Goal: Task Accomplishment & Management: Complete application form

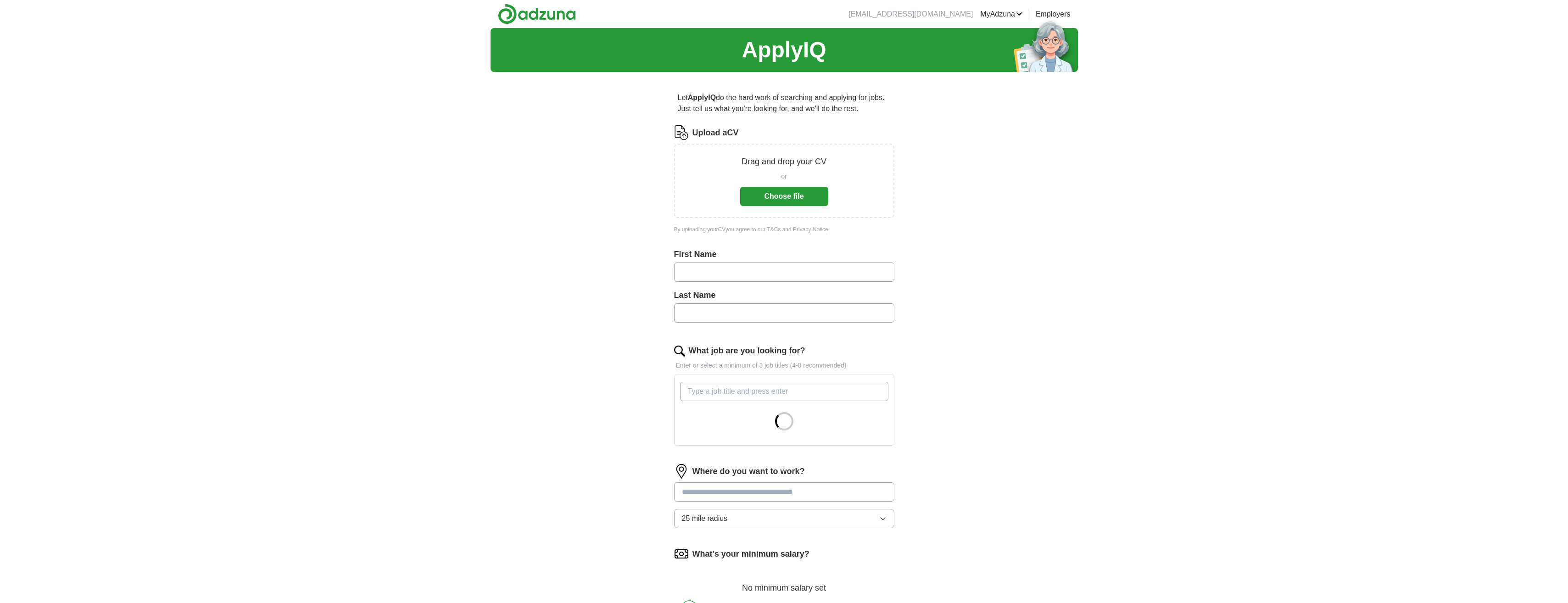
type input "***"
type input "*********"
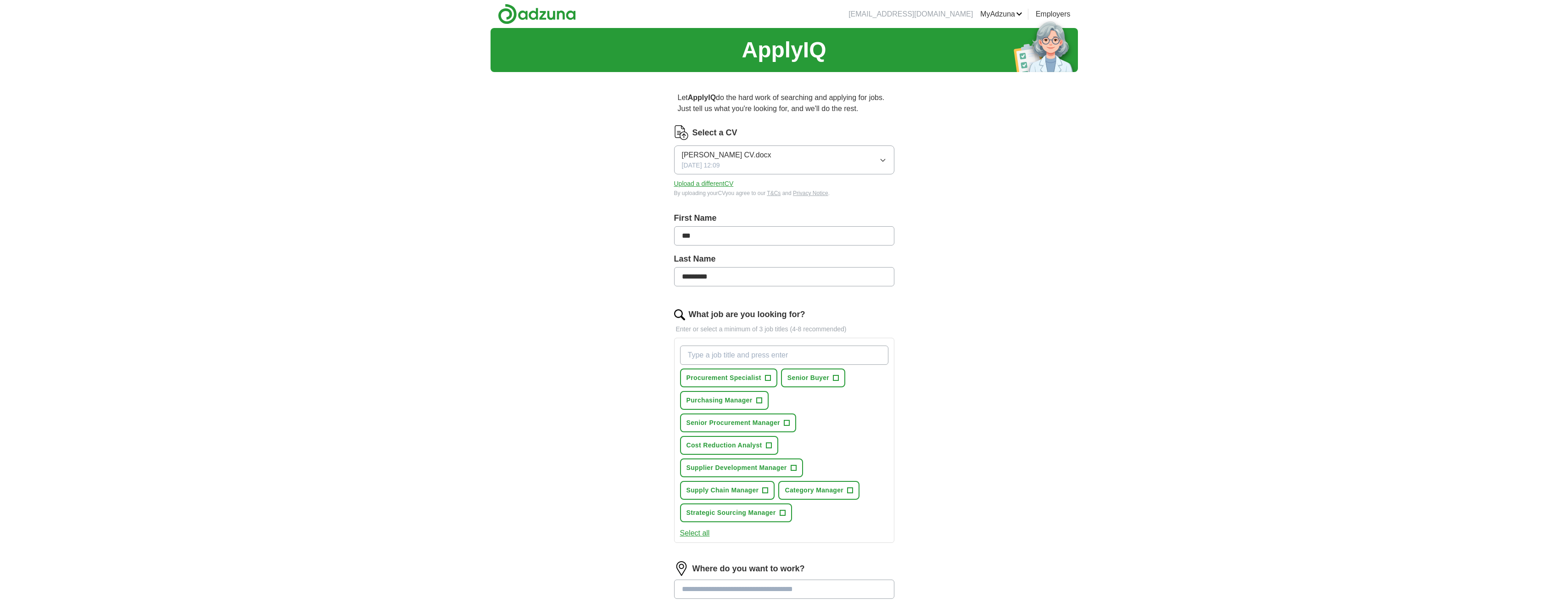
click at [714, 355] on input "What job are you looking for?" at bounding box center [784, 355] width 208 height 19
type input "materials"
drag, startPoint x: 733, startPoint y: 350, endPoint x: 639, endPoint y: 352, distance: 94.0
click at [639, 352] on div "Let ApplyIQ do the hard work of searching and applying for jobs. Just tell us w…" at bounding box center [784, 433] width 294 height 708
click at [691, 533] on button "Select all" at bounding box center [695, 533] width 30 height 11
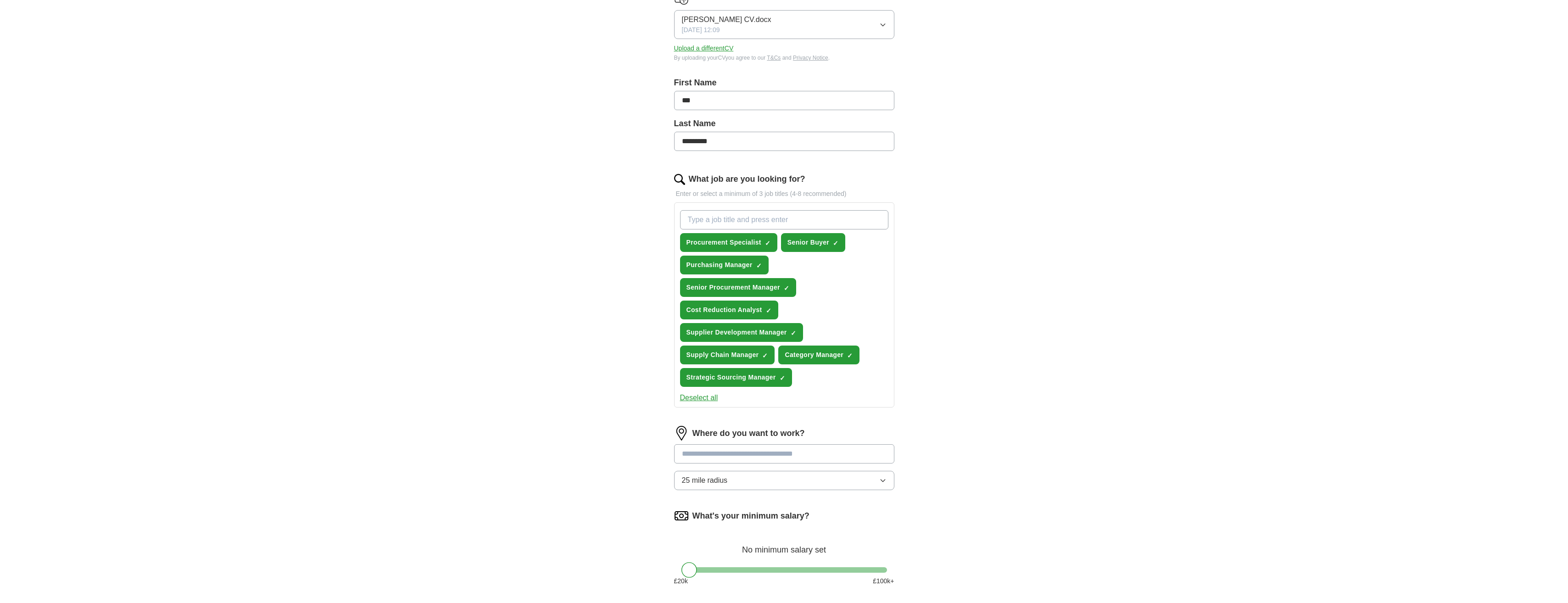
scroll to position [138, 0]
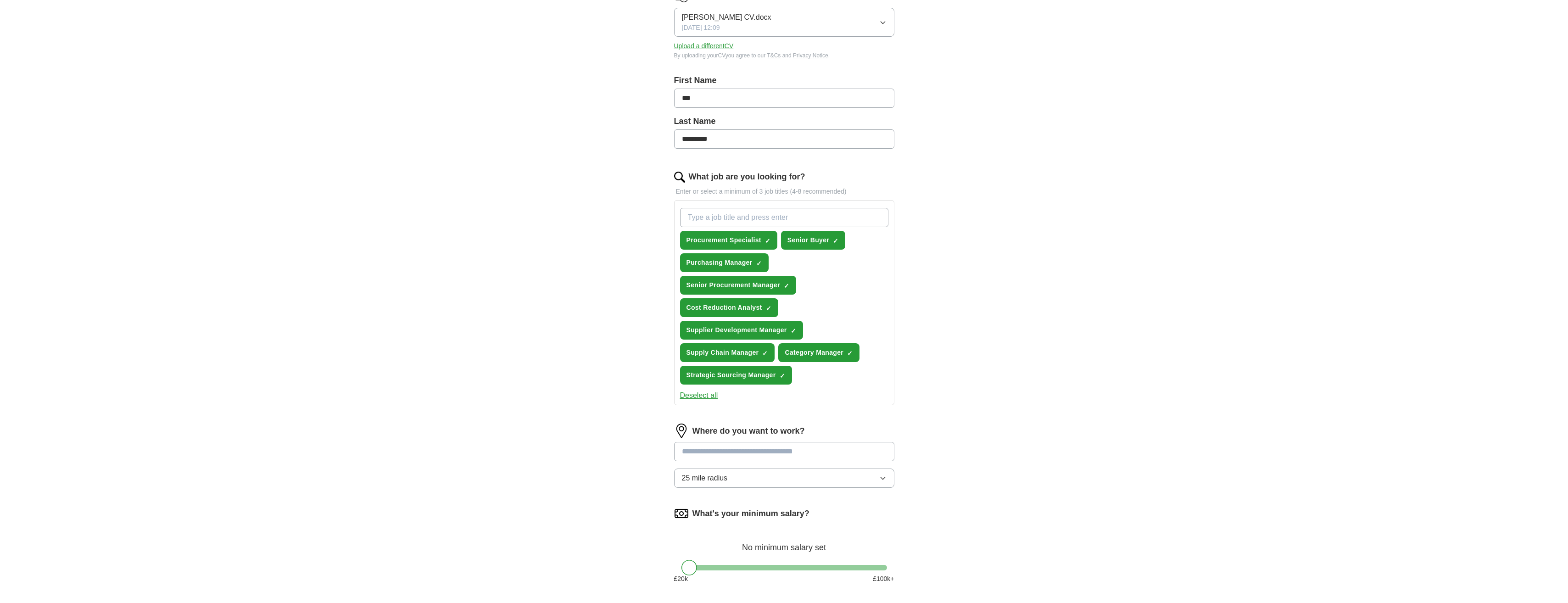
click at [733, 452] on input at bounding box center [784, 451] width 221 height 19
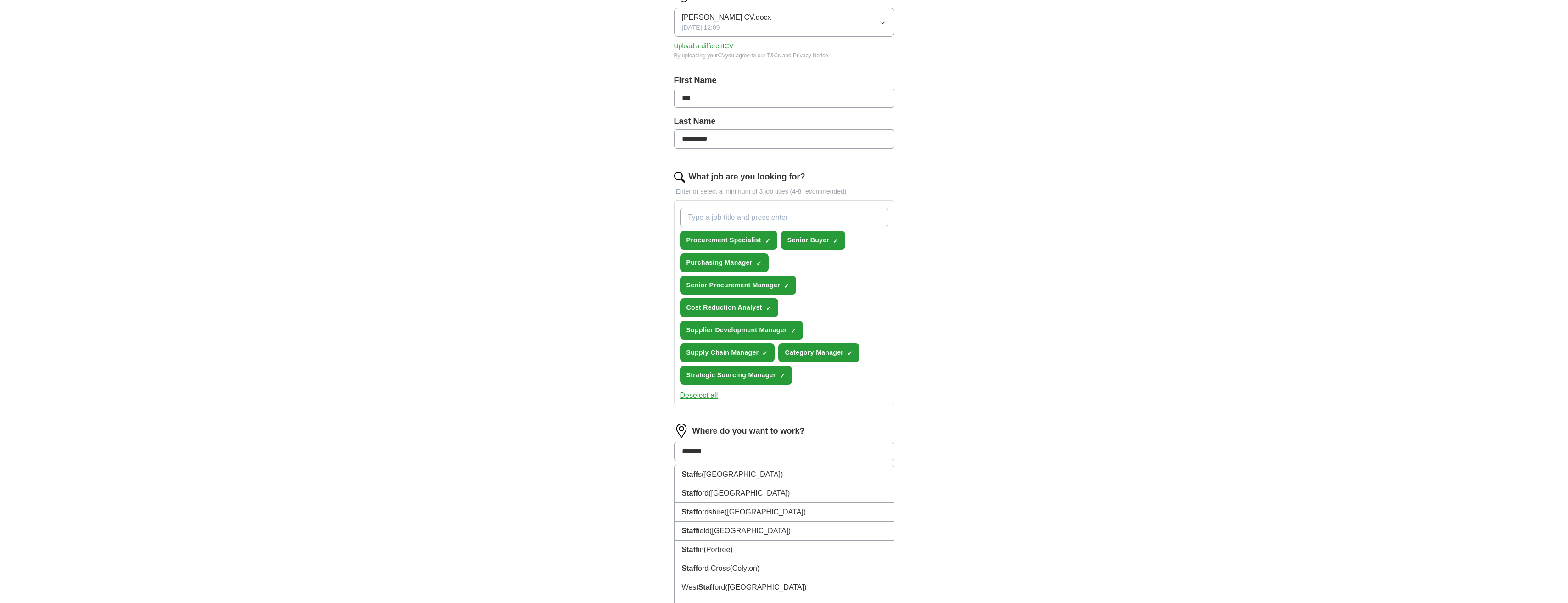
type input "********"
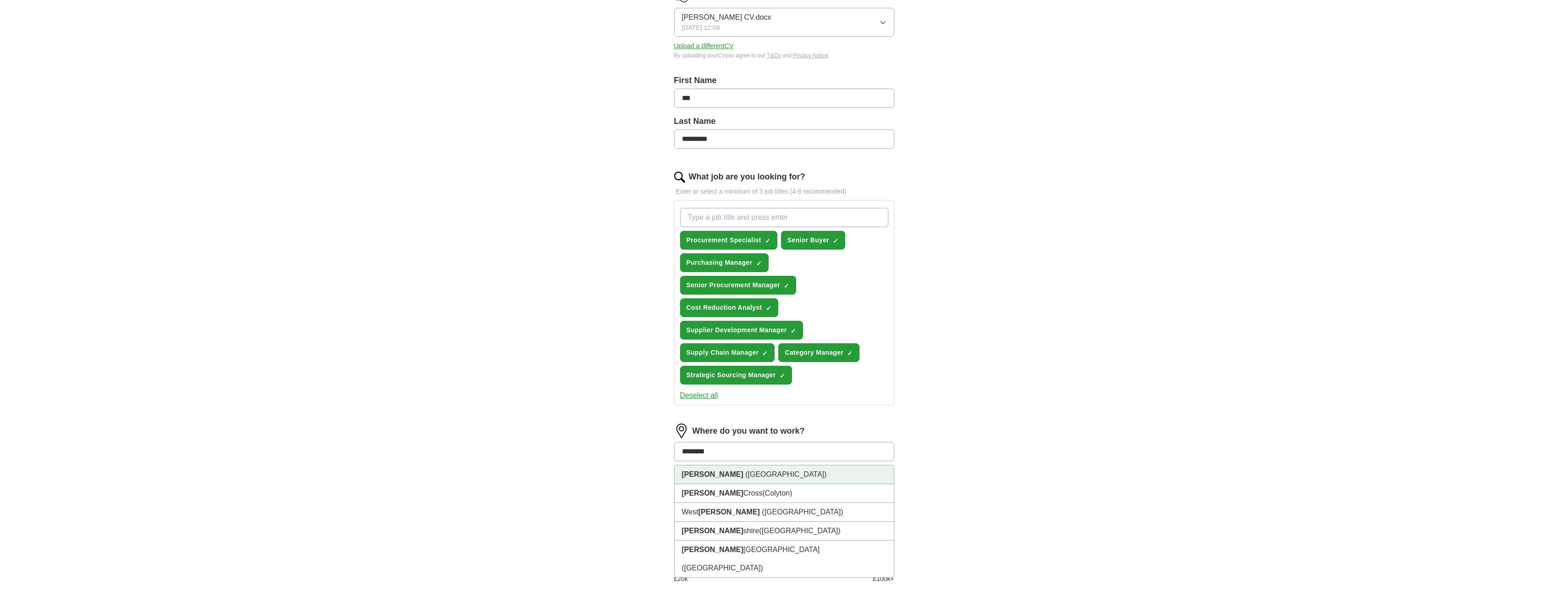
click at [698, 476] on strong "[PERSON_NAME]" at bounding box center [713, 474] width 62 height 8
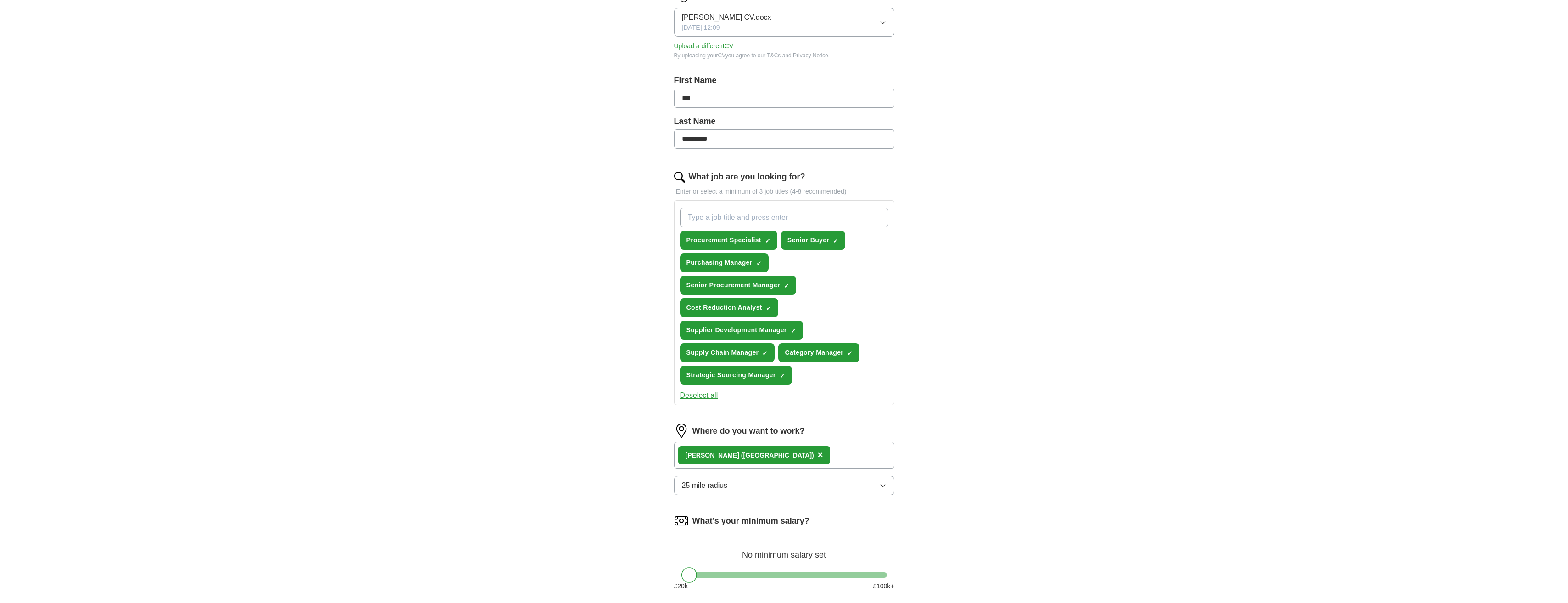
click at [886, 485] on icon "button" at bounding box center [883, 486] width 7 height 7
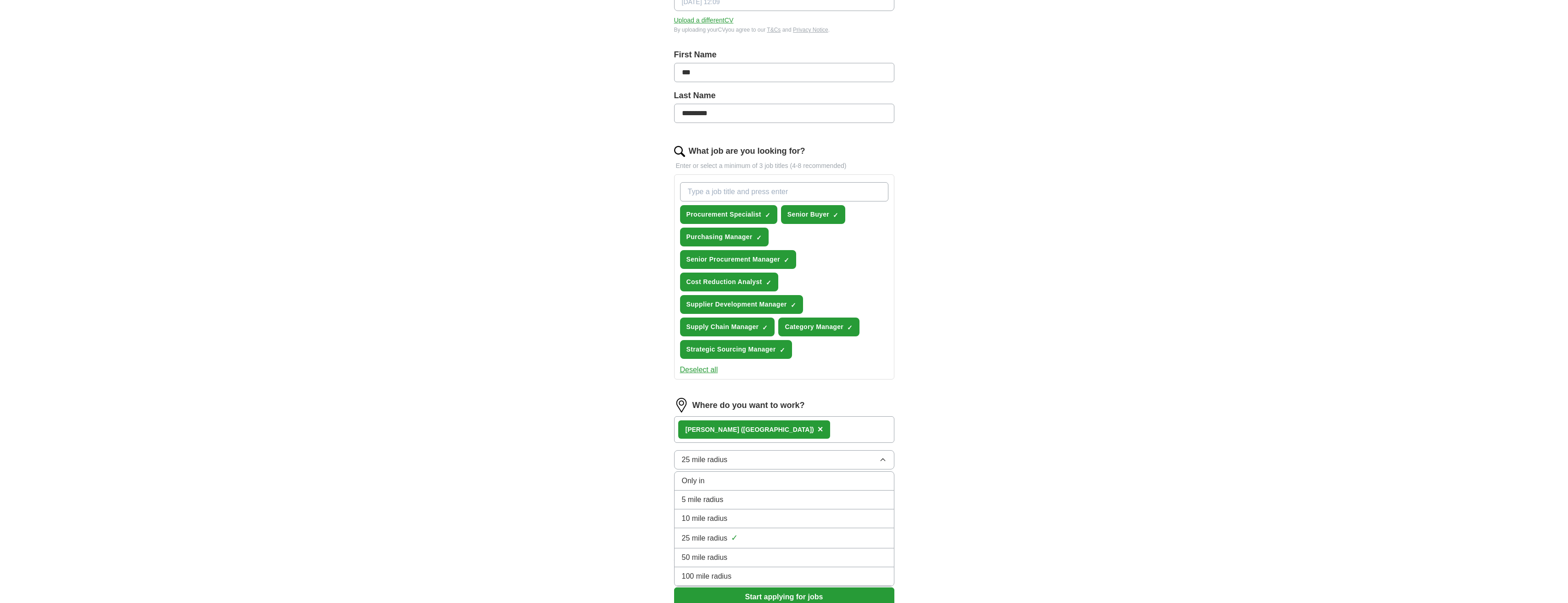
scroll to position [183, 0]
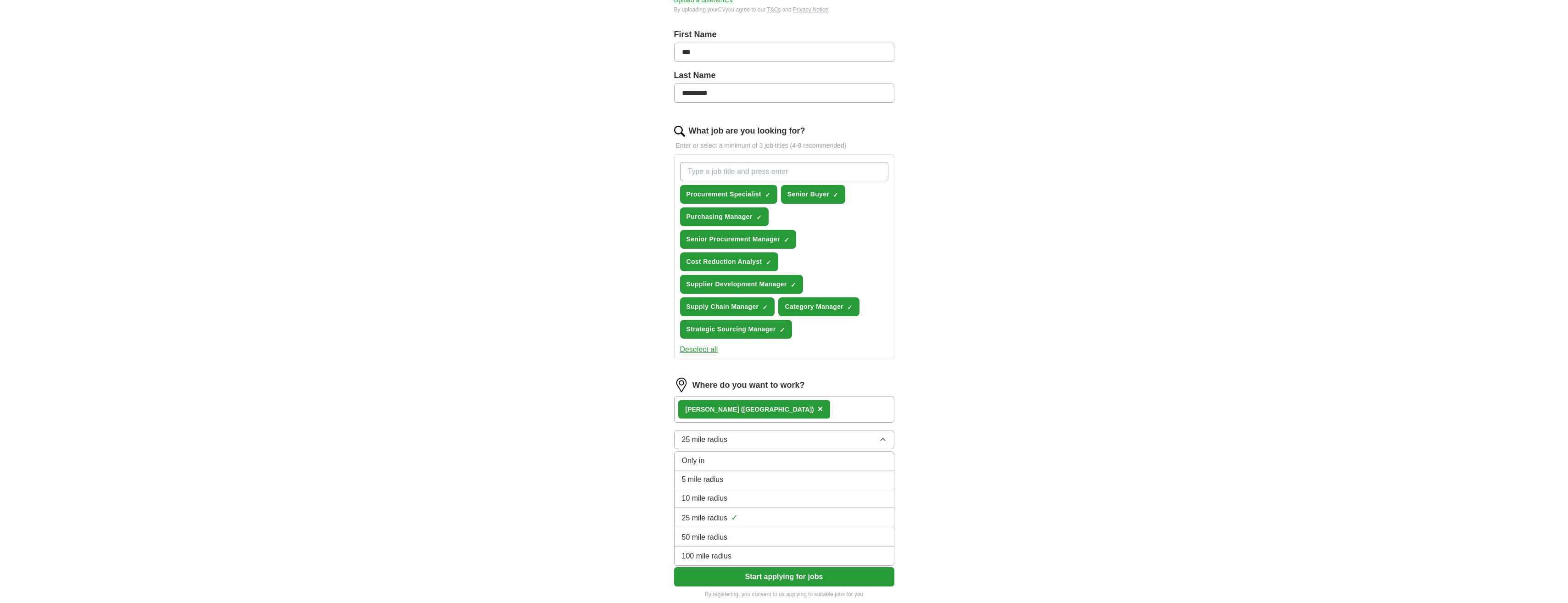
click at [726, 436] on span "25 mile radius" at bounding box center [705, 440] width 46 height 11
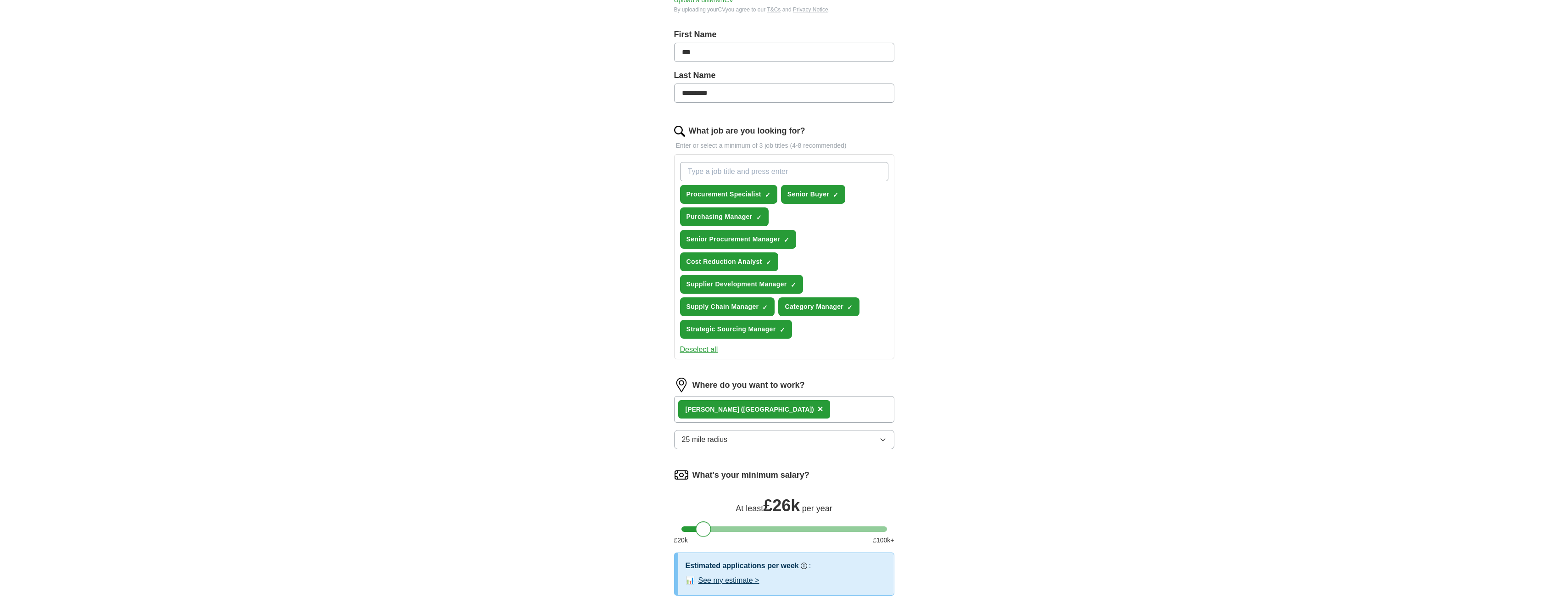
drag, startPoint x: 688, startPoint y: 531, endPoint x: 703, endPoint y: 531, distance: 15.0
click at [703, 531] on div at bounding box center [703, 528] width 16 height 16
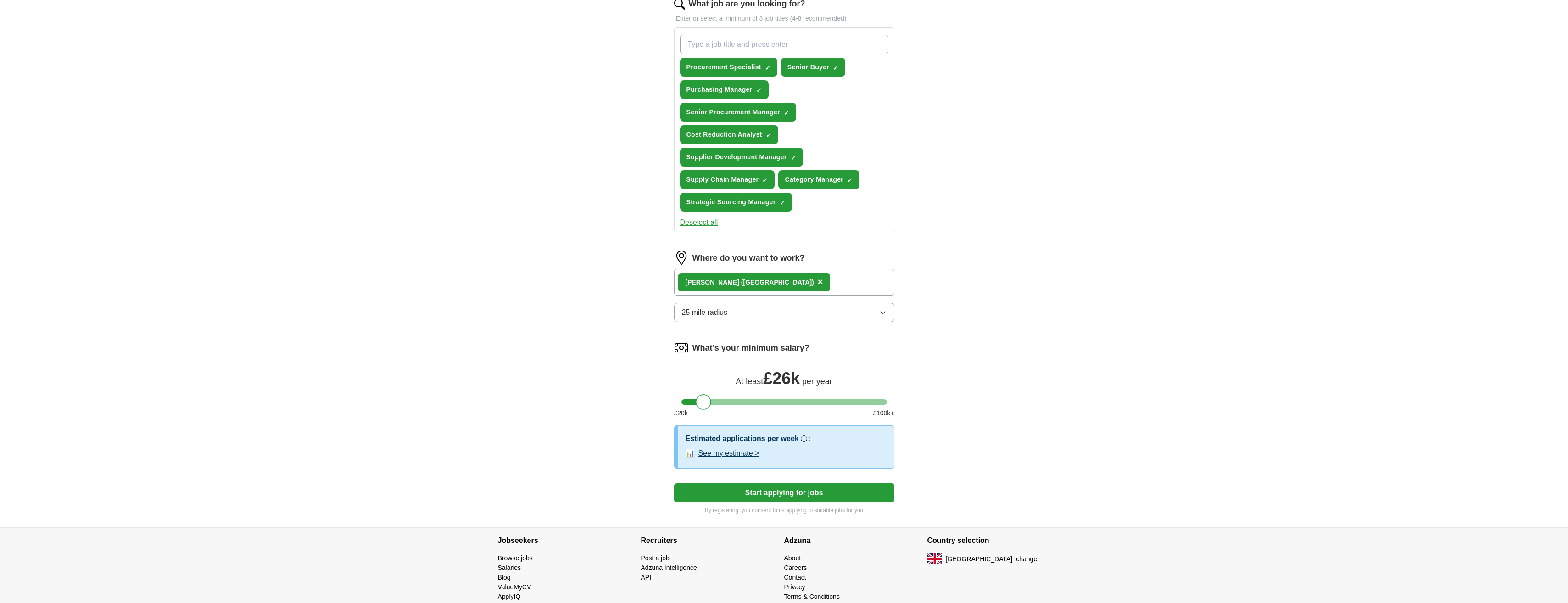
scroll to position [321, 0]
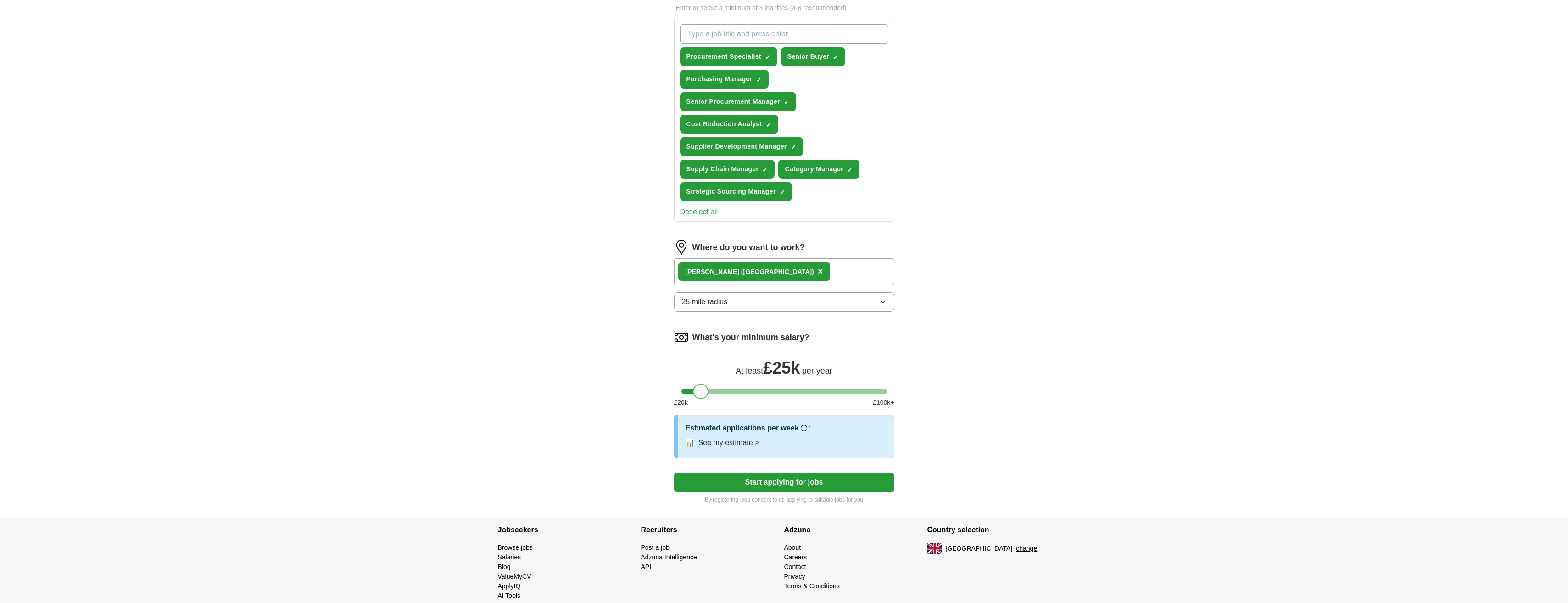
click at [700, 391] on div at bounding box center [700, 391] width 16 height 16
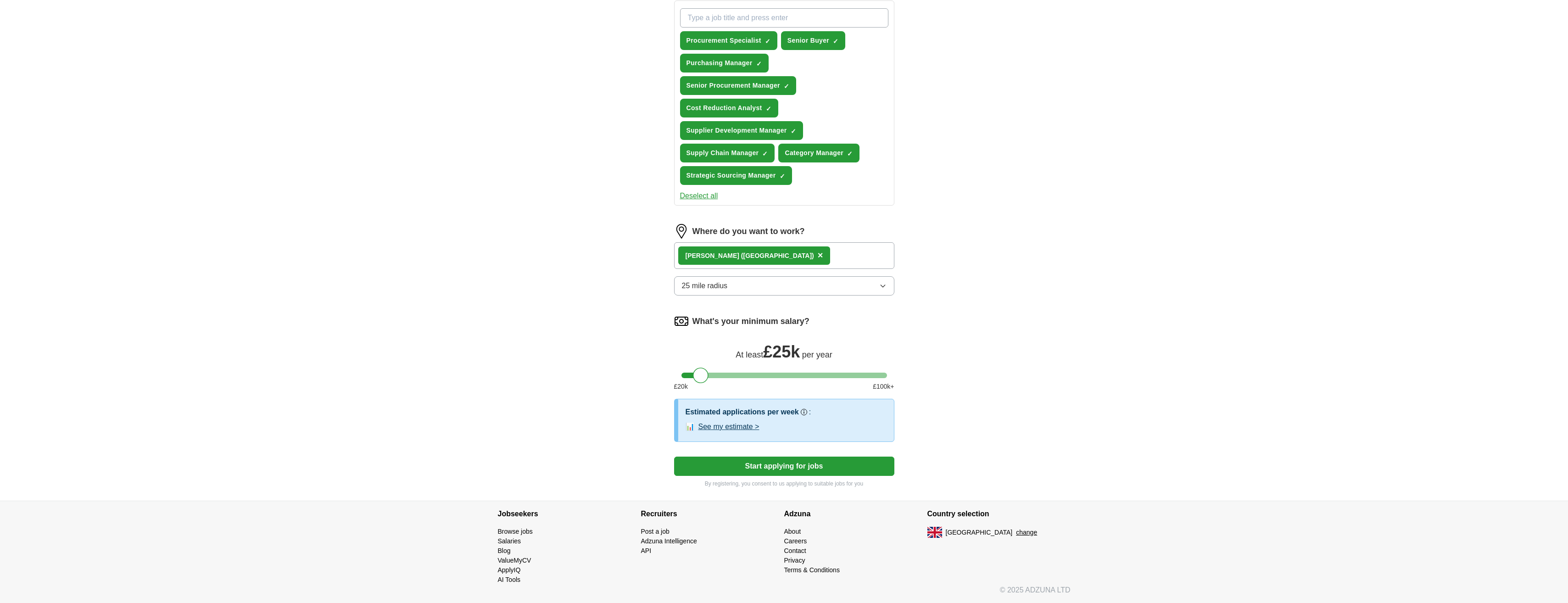
click at [787, 467] on button "Start applying for jobs" at bounding box center [784, 466] width 221 height 19
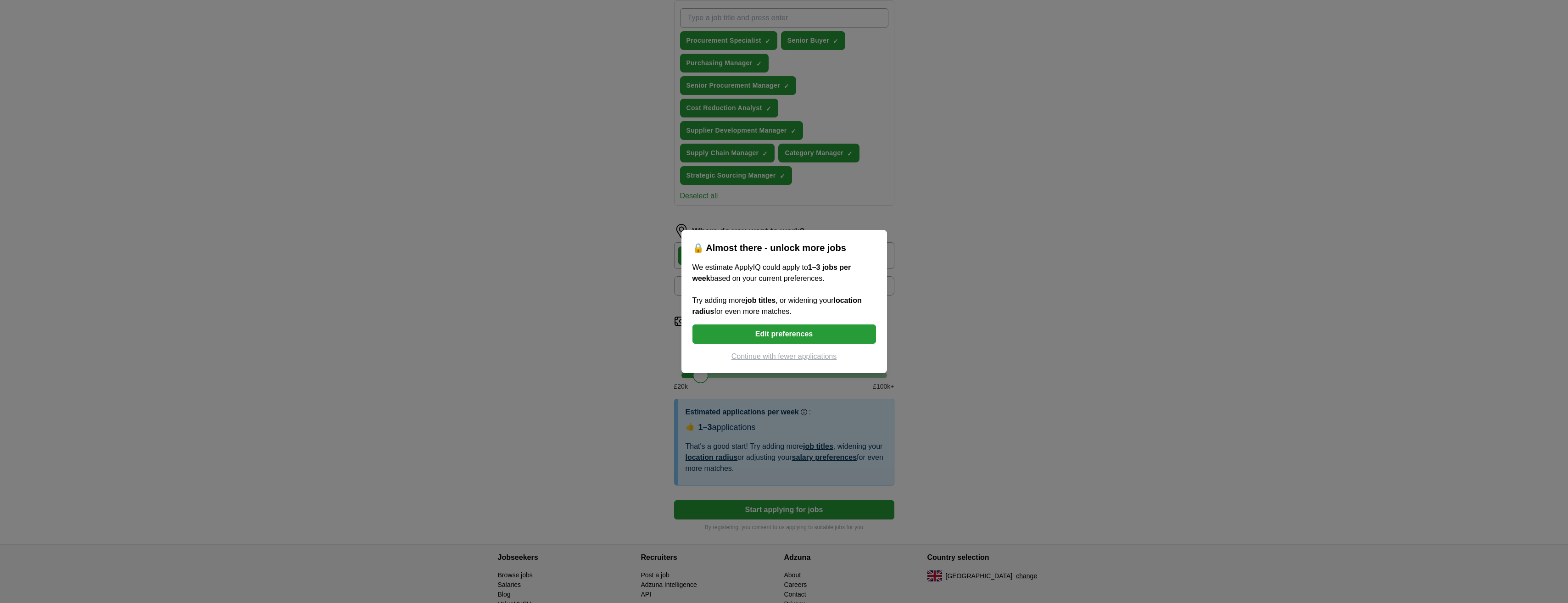
click at [788, 330] on button "Edit preferences" at bounding box center [784, 333] width 183 height 19
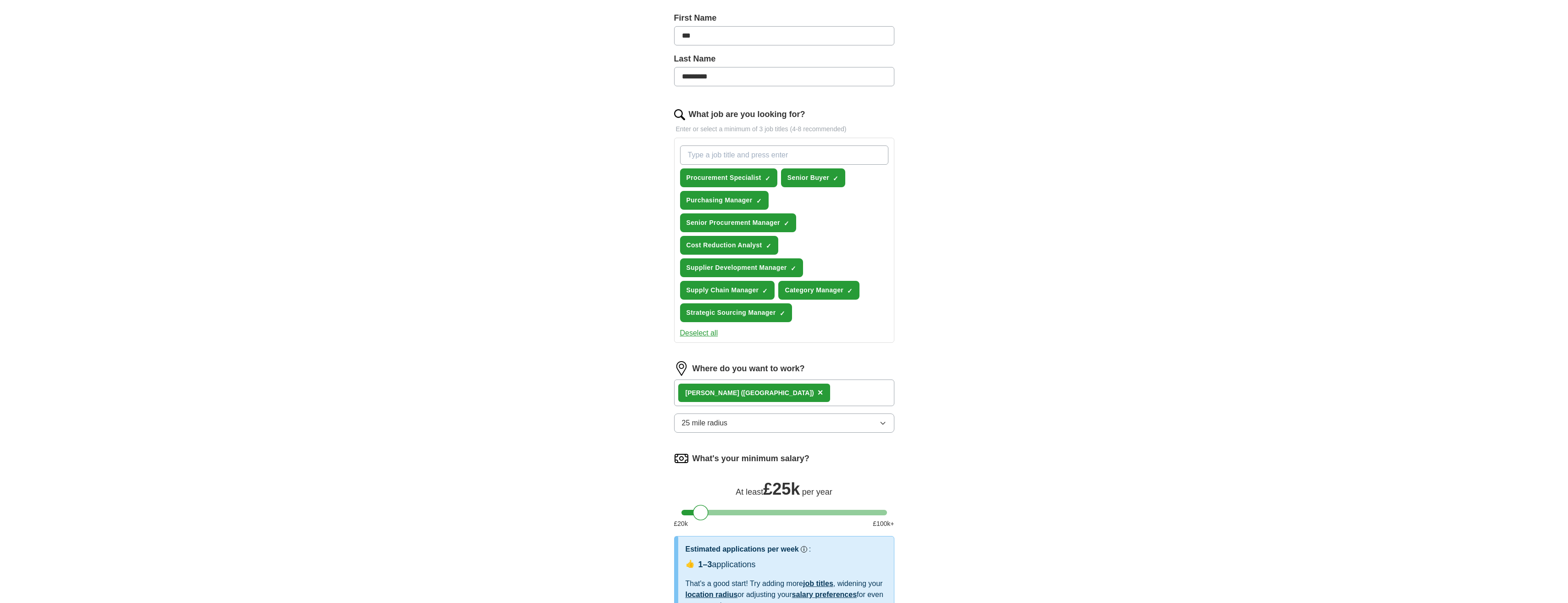
scroll to position [199, 0]
click at [732, 158] on input "What job are you looking for?" at bounding box center [784, 155] width 208 height 19
type input "materials manager"
click at [813, 155] on input "What job are you looking for?" at bounding box center [784, 155] width 208 height 19
type input "buyer"
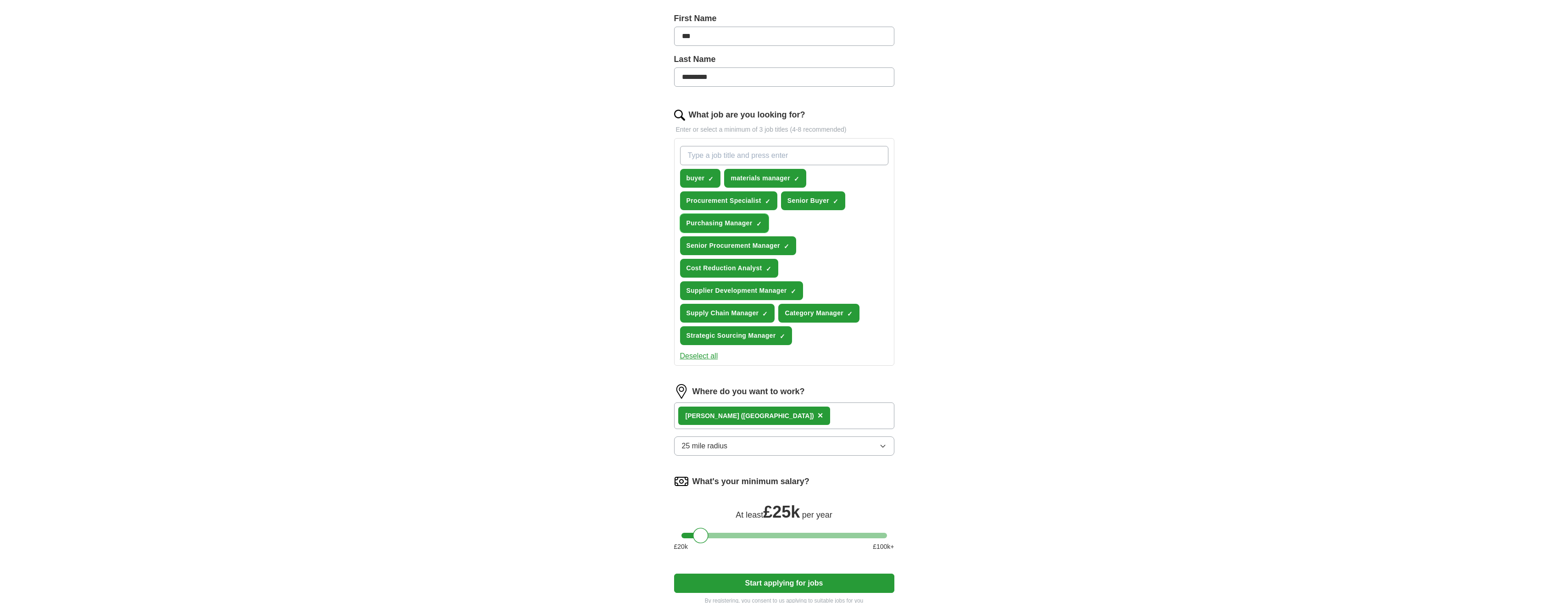
click at [0, 0] on span "×" at bounding box center [0, 0] width 0 height 0
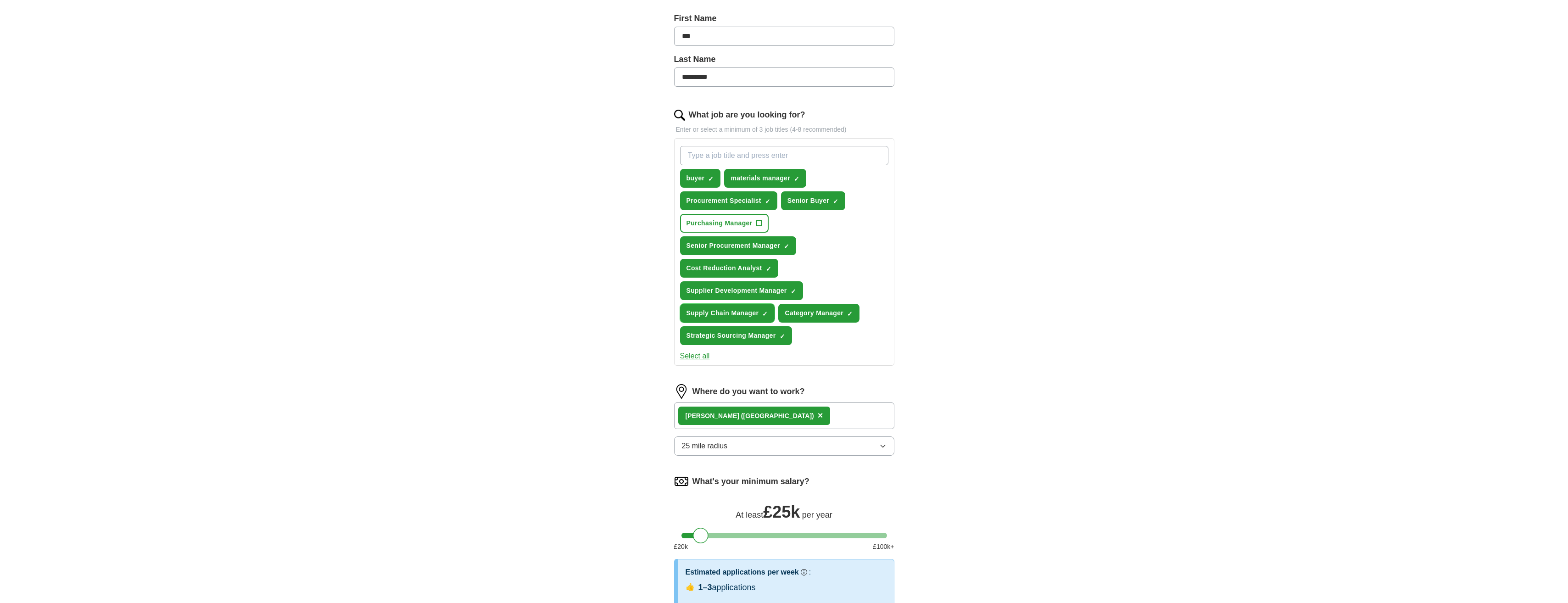
click at [0, 0] on span "×" at bounding box center [0, 0] width 0 height 0
click at [721, 158] on input "What job are you looking for?" at bounding box center [784, 155] width 208 height 19
type input "materials planner"
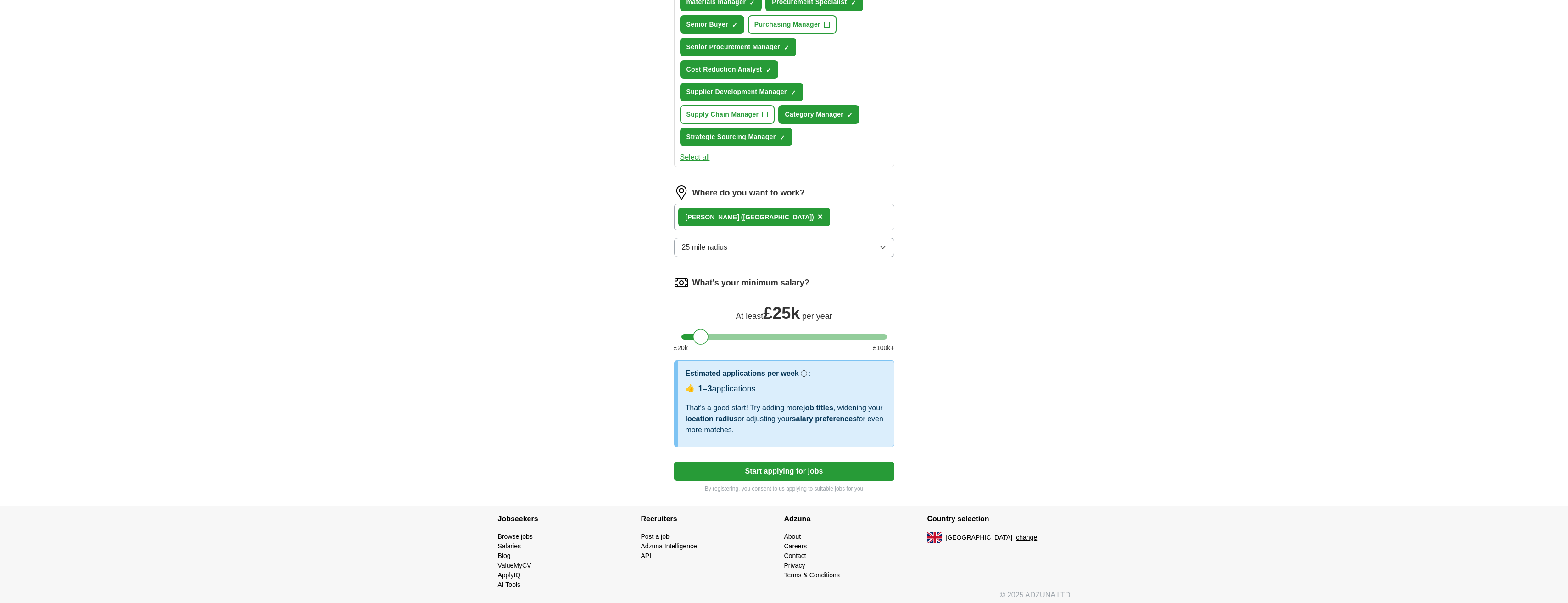
scroll to position [403, 0]
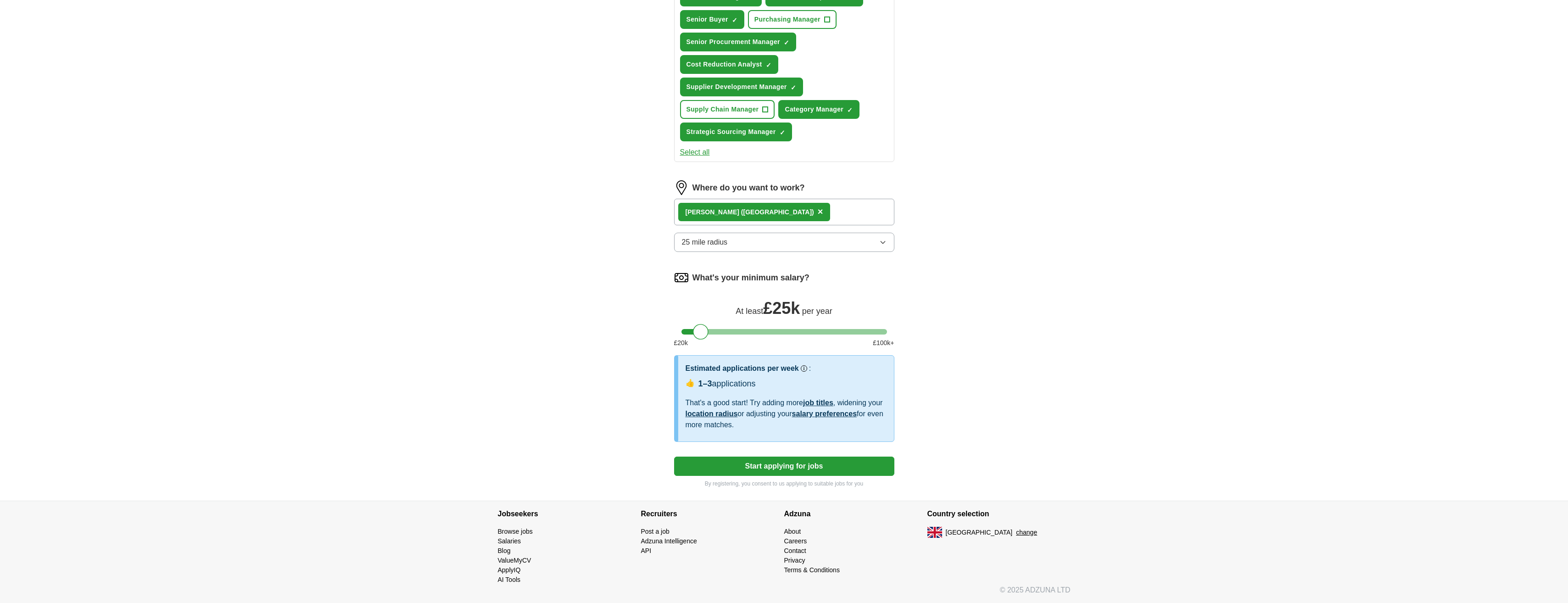
click at [795, 468] on button "Start applying for jobs" at bounding box center [784, 466] width 221 height 19
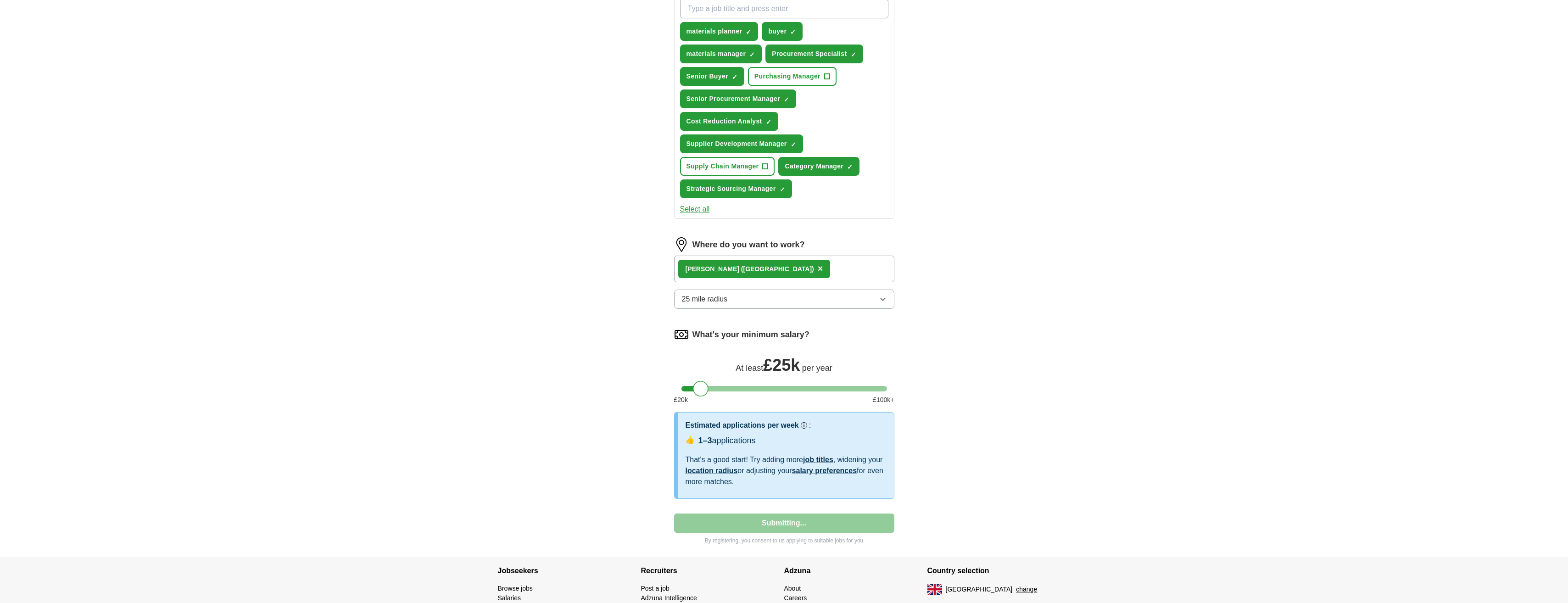
select select "**"
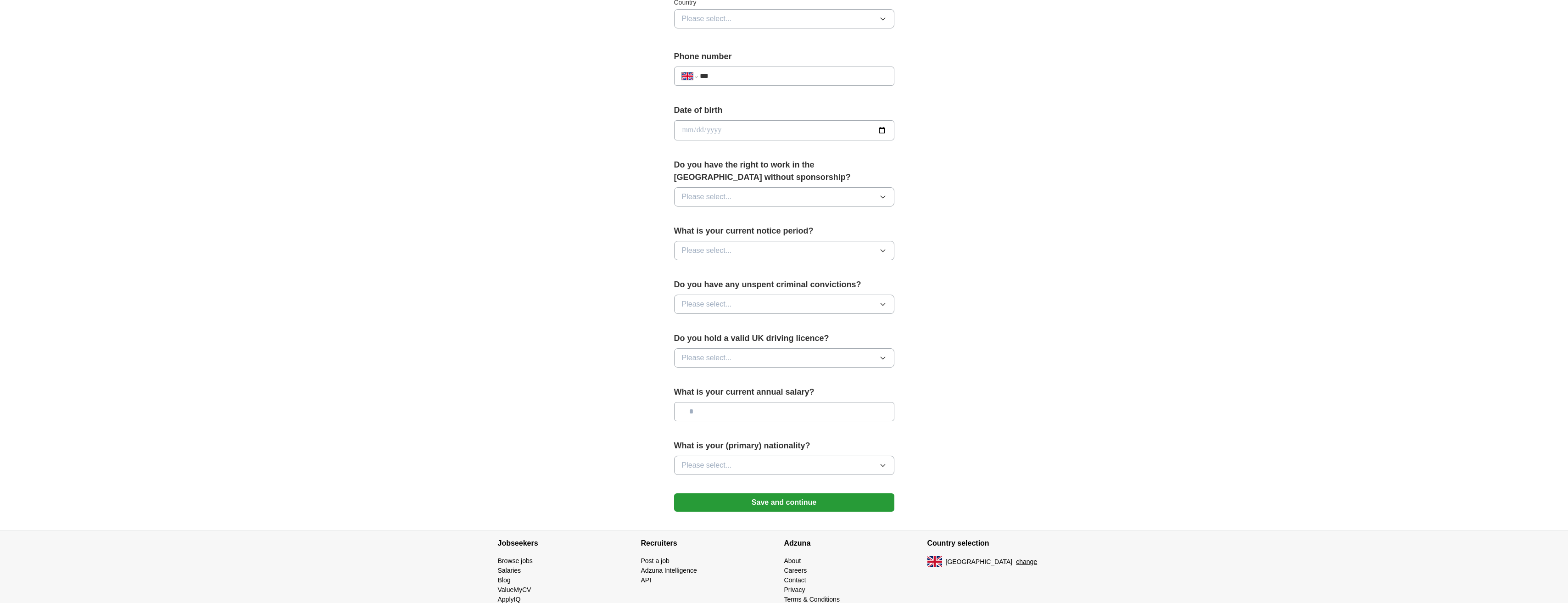
scroll to position [350, 0]
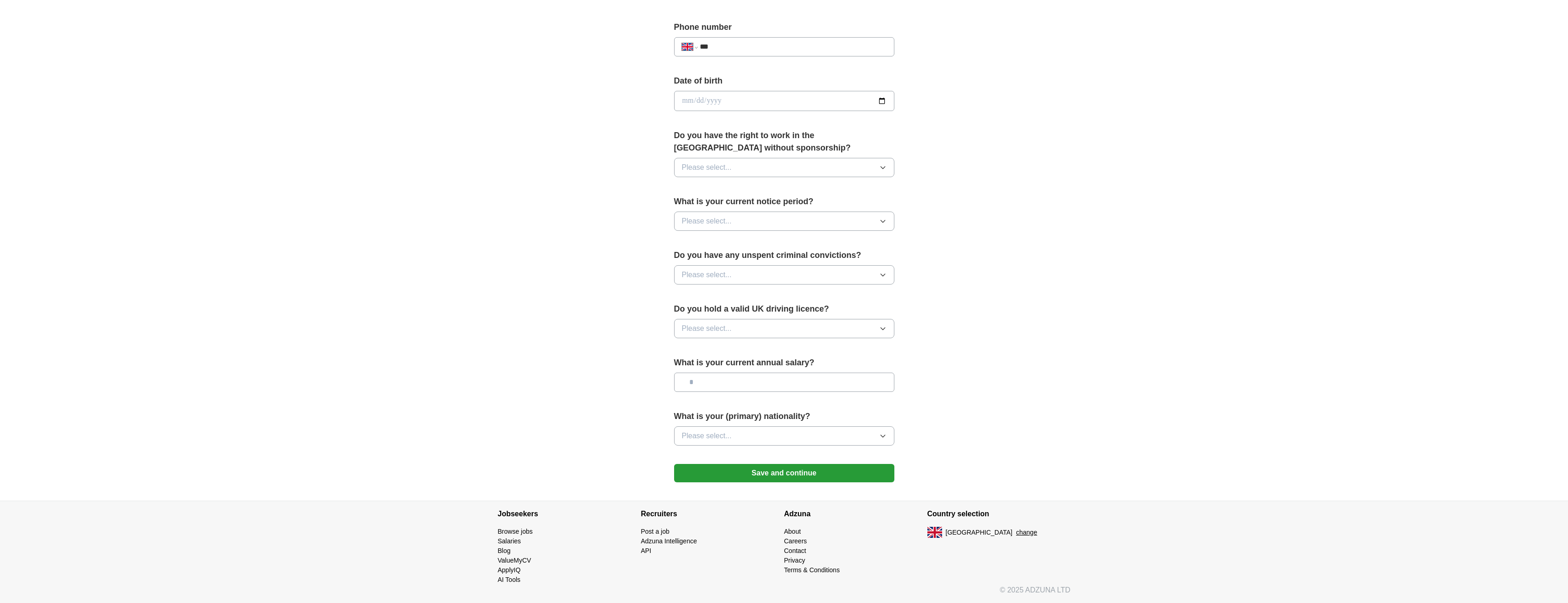
click at [790, 476] on button "Save and continue" at bounding box center [784, 473] width 221 height 19
